Goal: Transaction & Acquisition: Complete application form

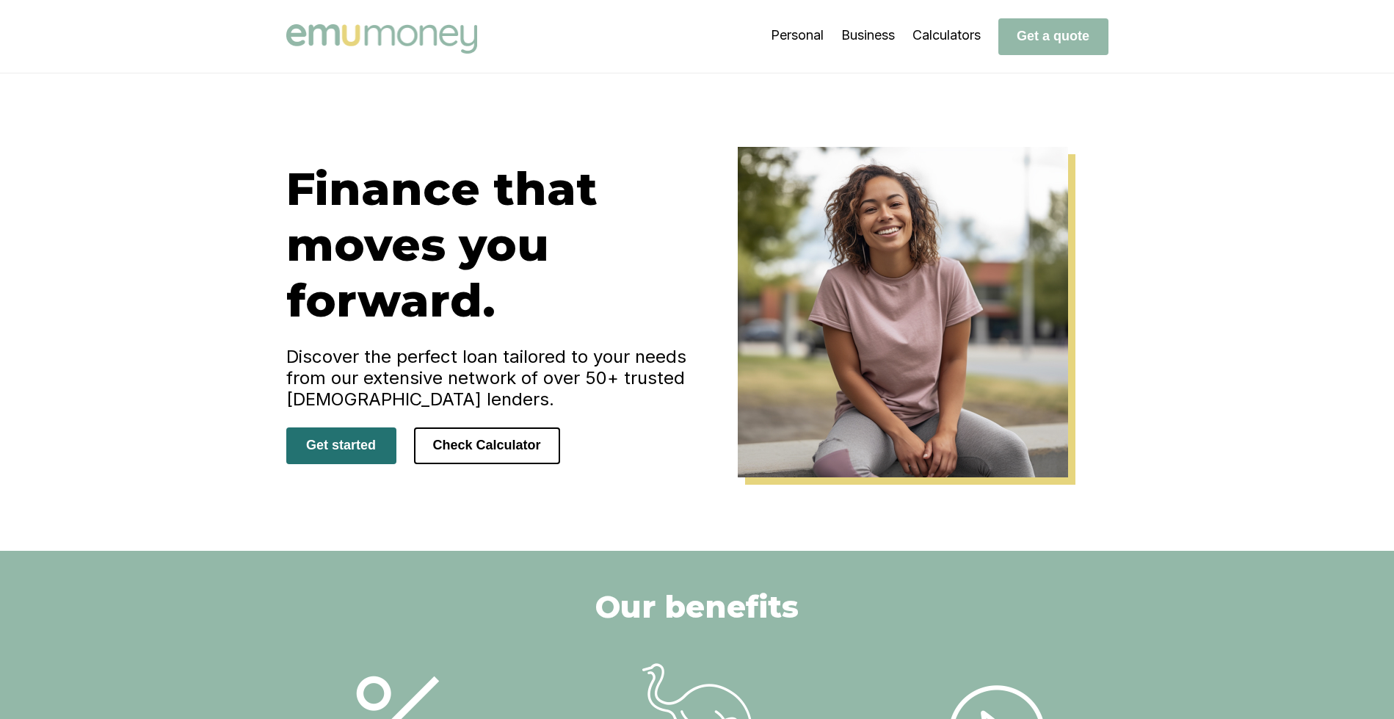
click at [331, 438] on button "Get started" at bounding box center [341, 445] width 110 height 37
click at [416, 36] on img at bounding box center [381, 38] width 191 height 29
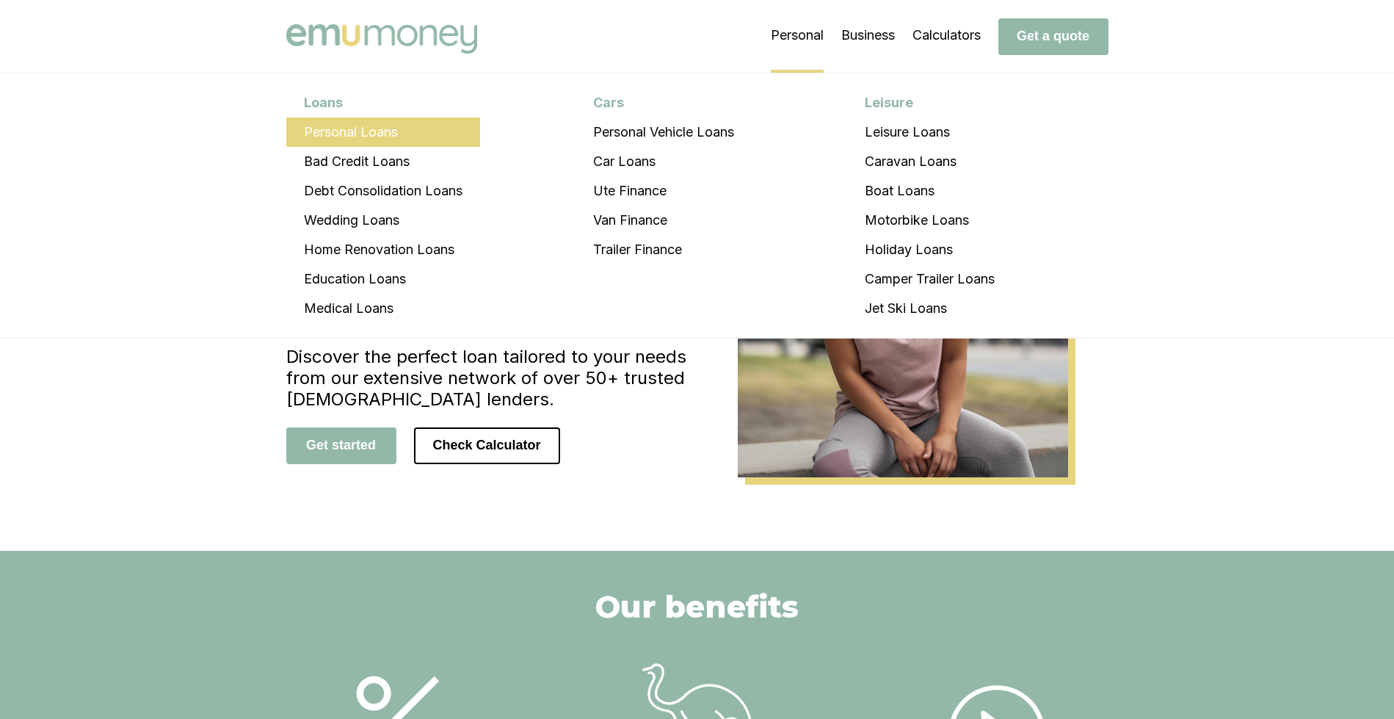
click at [366, 127] on li "Personal Loans" at bounding box center [383, 131] width 194 height 29
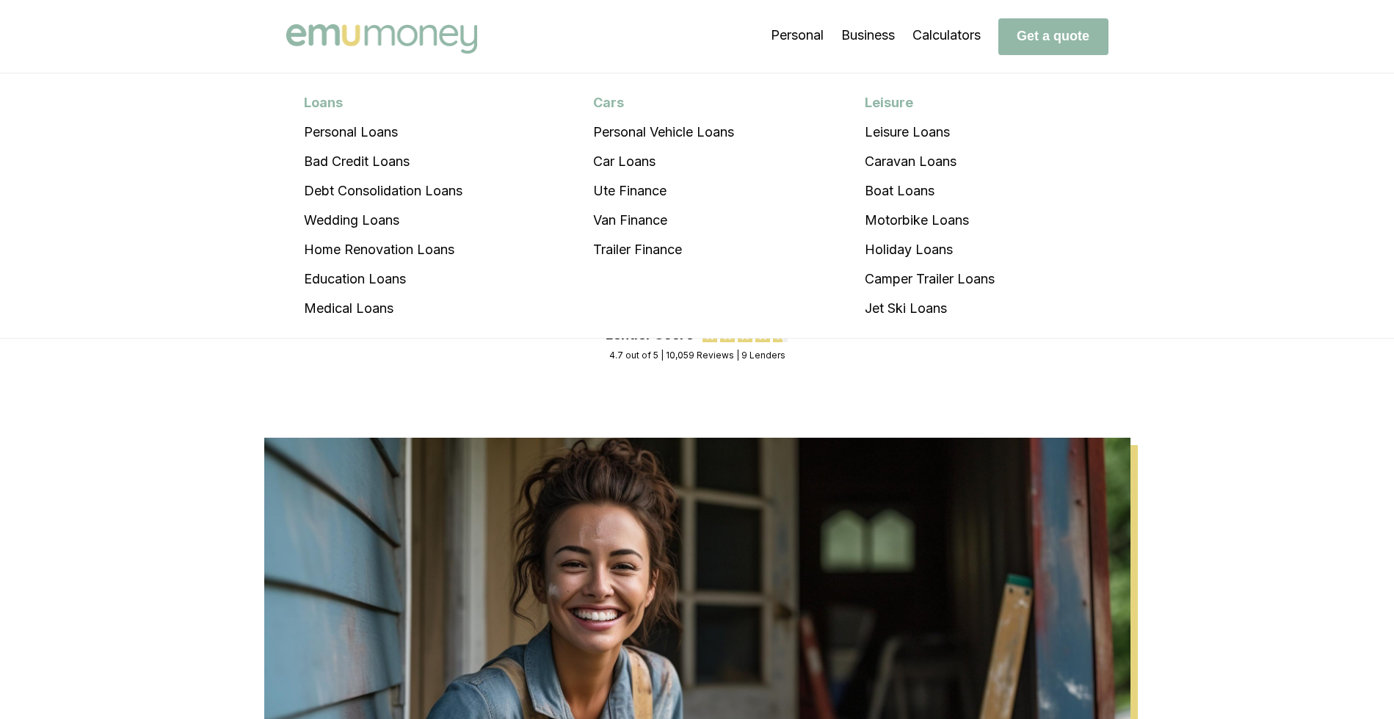
click at [357, 31] on img at bounding box center [381, 38] width 191 height 29
